Goal: Book appointment/travel/reservation

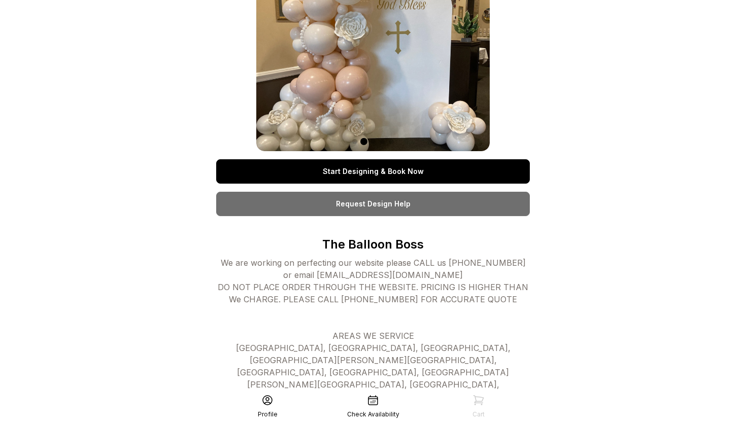
scroll to position [91, 0]
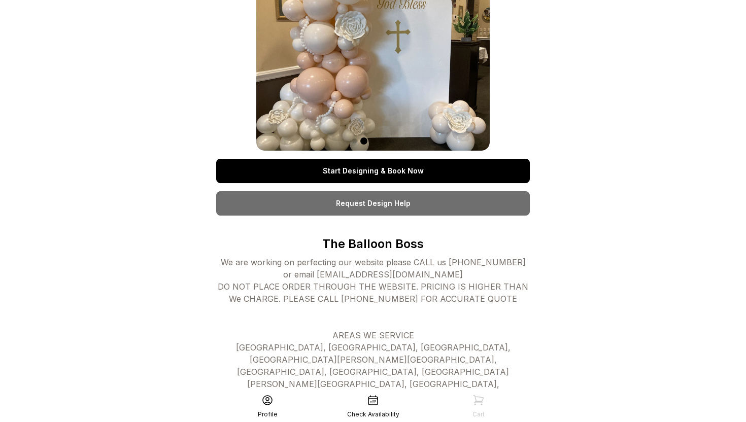
click at [343, 169] on link "Start Designing & Book Now" at bounding box center [373, 171] width 314 height 24
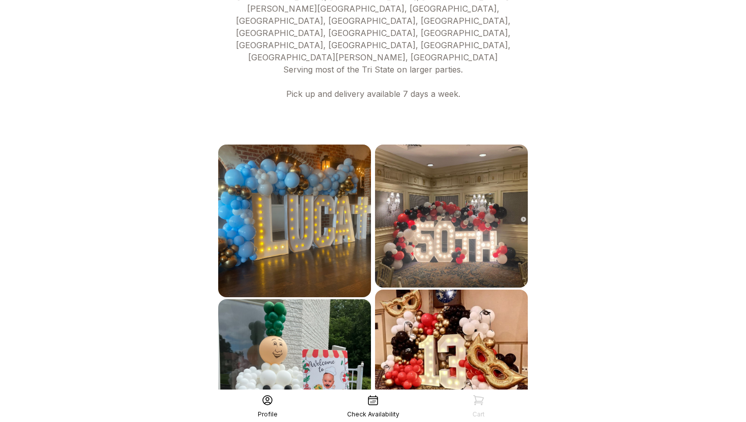
scroll to position [537, 0]
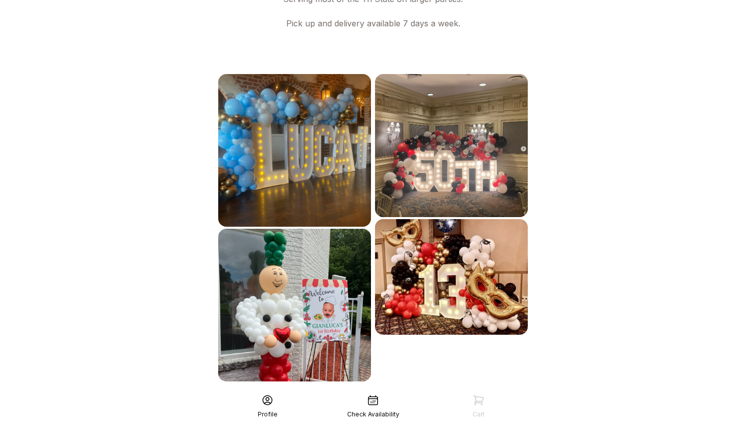
click at [433, 392] on div "See More" at bounding box center [373, 404] width 314 height 24
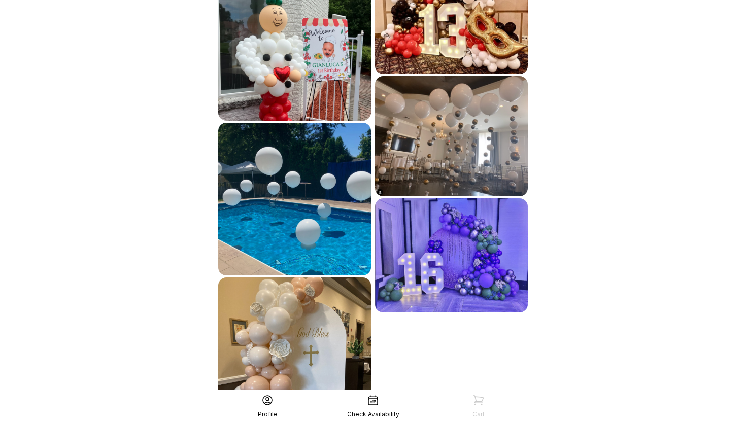
scroll to position [847, 0]
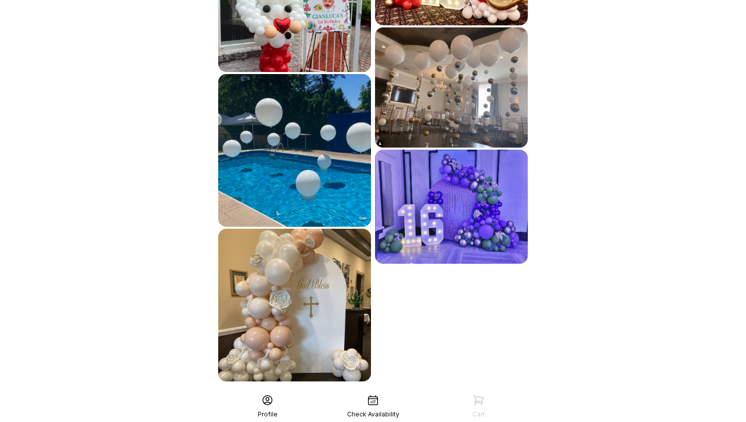
click at [465, 392] on div "See More" at bounding box center [373, 404] width 314 height 24
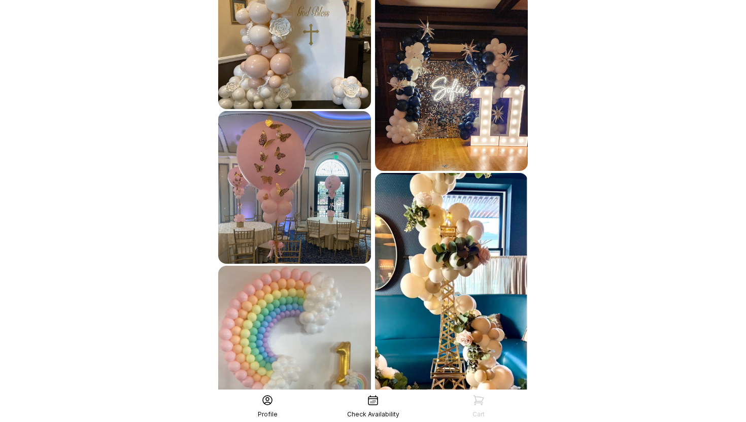
scroll to position [1158, 0]
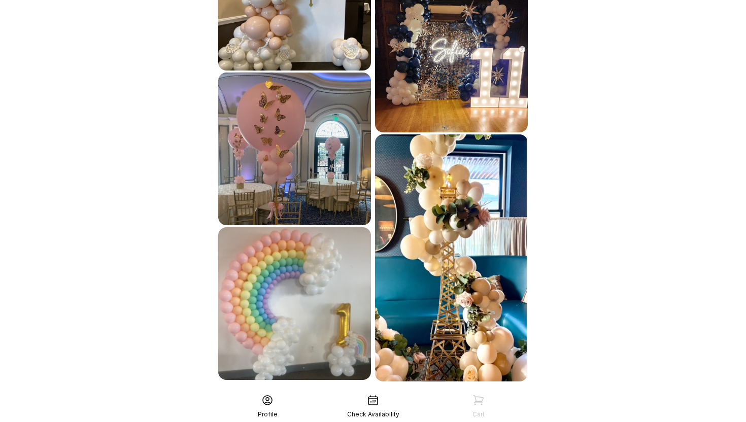
click at [499, 392] on div "See More" at bounding box center [373, 404] width 314 height 24
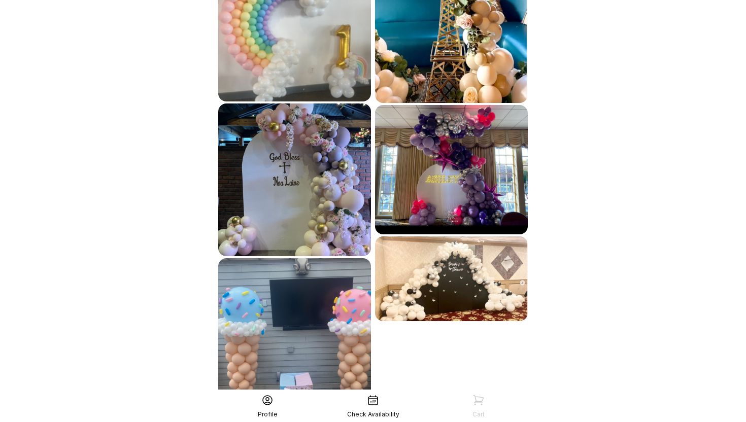
scroll to position [1437, 0]
